Goal: Transaction & Acquisition: Purchase product/service

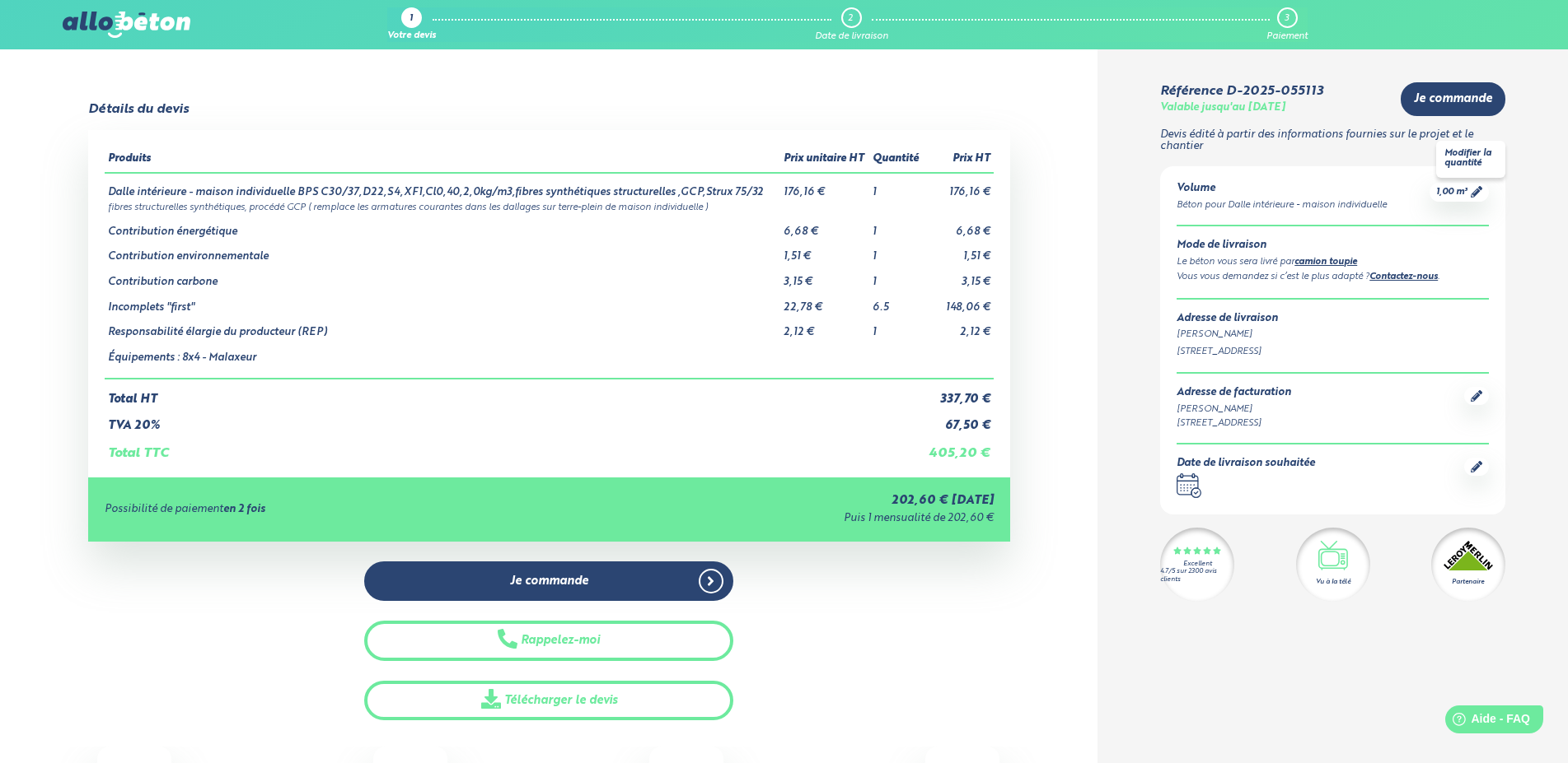
click at [1463, 189] on span "1,00 m³" at bounding box center [1452, 192] width 31 height 13
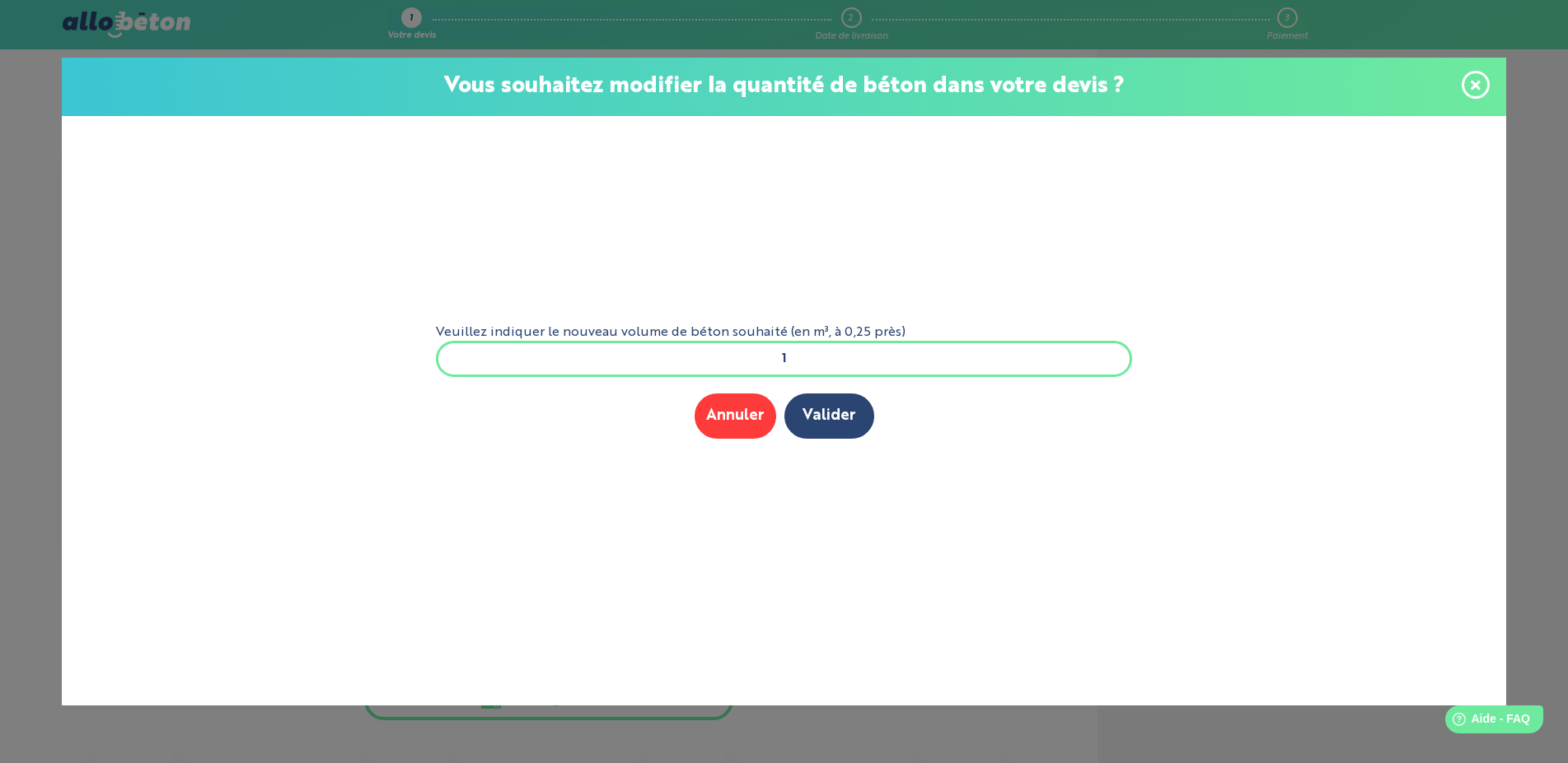
drag, startPoint x: 813, startPoint y: 364, endPoint x: 814, endPoint y: 379, distance: 15.0
click at [814, 377] on input "1" at bounding box center [784, 358] width 696 height 36
type input "10"
click at [841, 424] on button "Valider" at bounding box center [829, 416] width 90 height 45
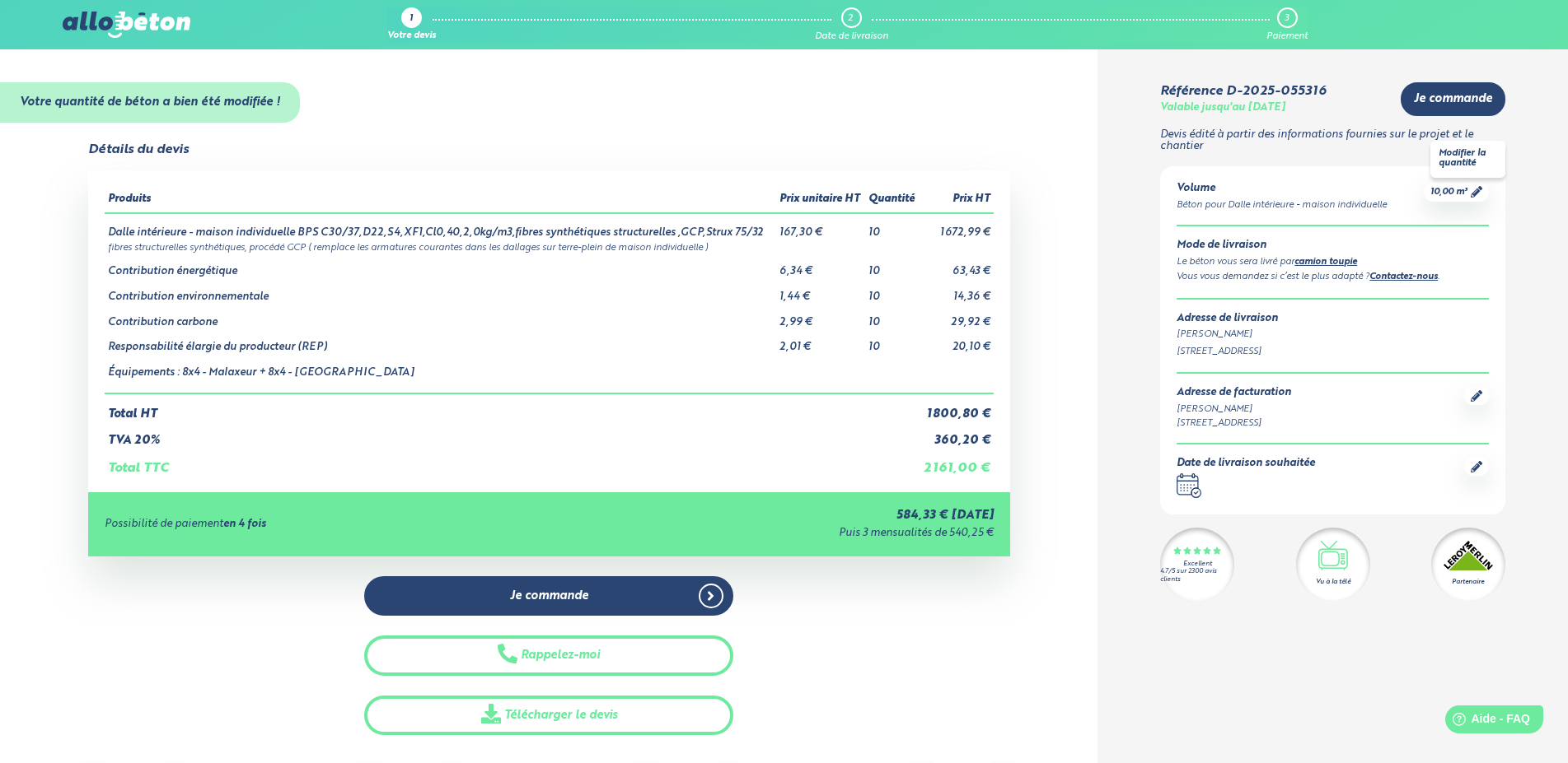
click at [1477, 188] on icon at bounding box center [1477, 192] width 12 height 12
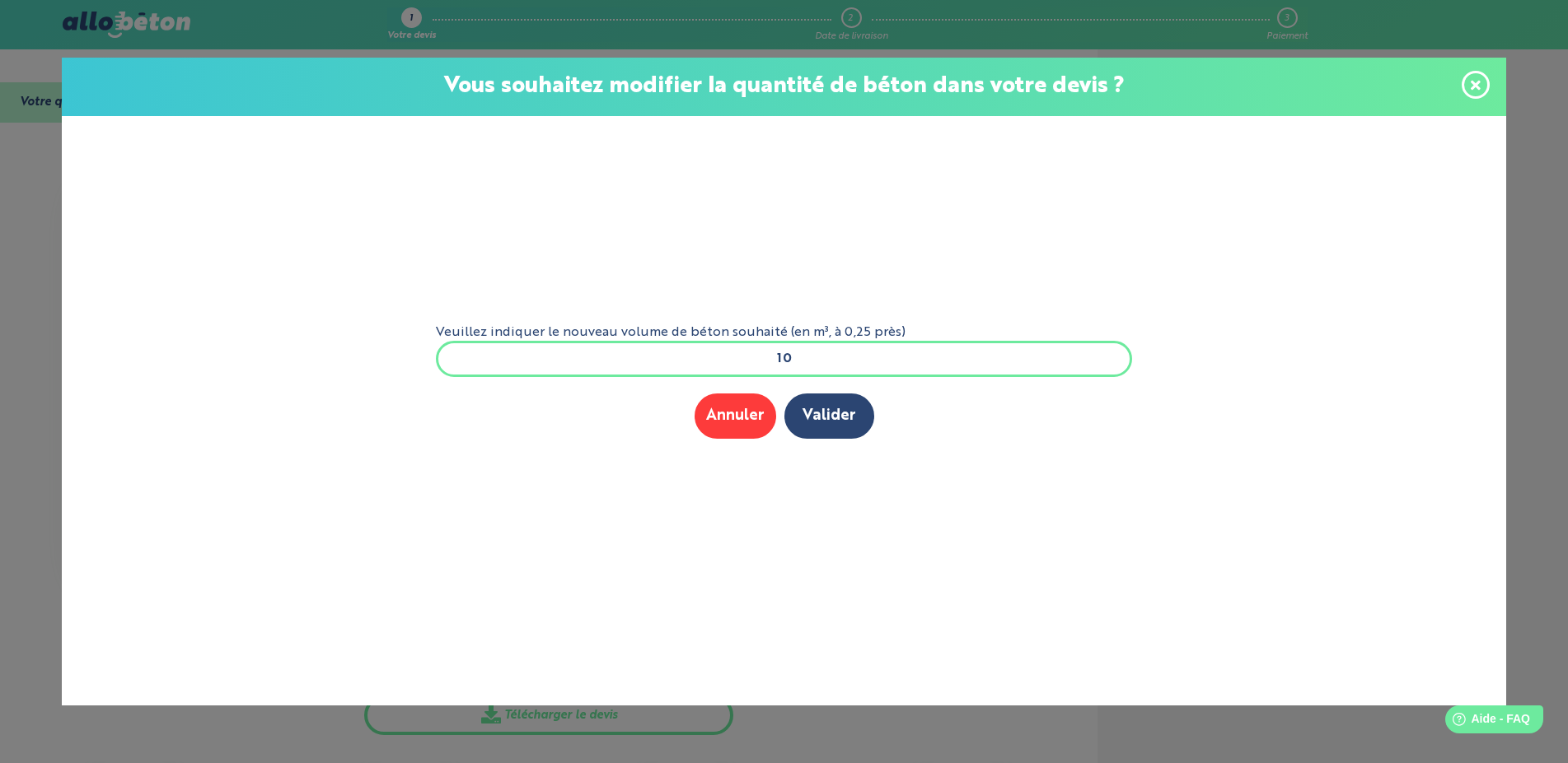
drag, startPoint x: 809, startPoint y: 353, endPoint x: 712, endPoint y: 345, distance: 97.3
click at [712, 345] on input "10" at bounding box center [784, 358] width 696 height 36
type input "1"
click at [848, 415] on button "Valider" at bounding box center [829, 416] width 90 height 45
